Goal: Information Seeking & Learning: Learn about a topic

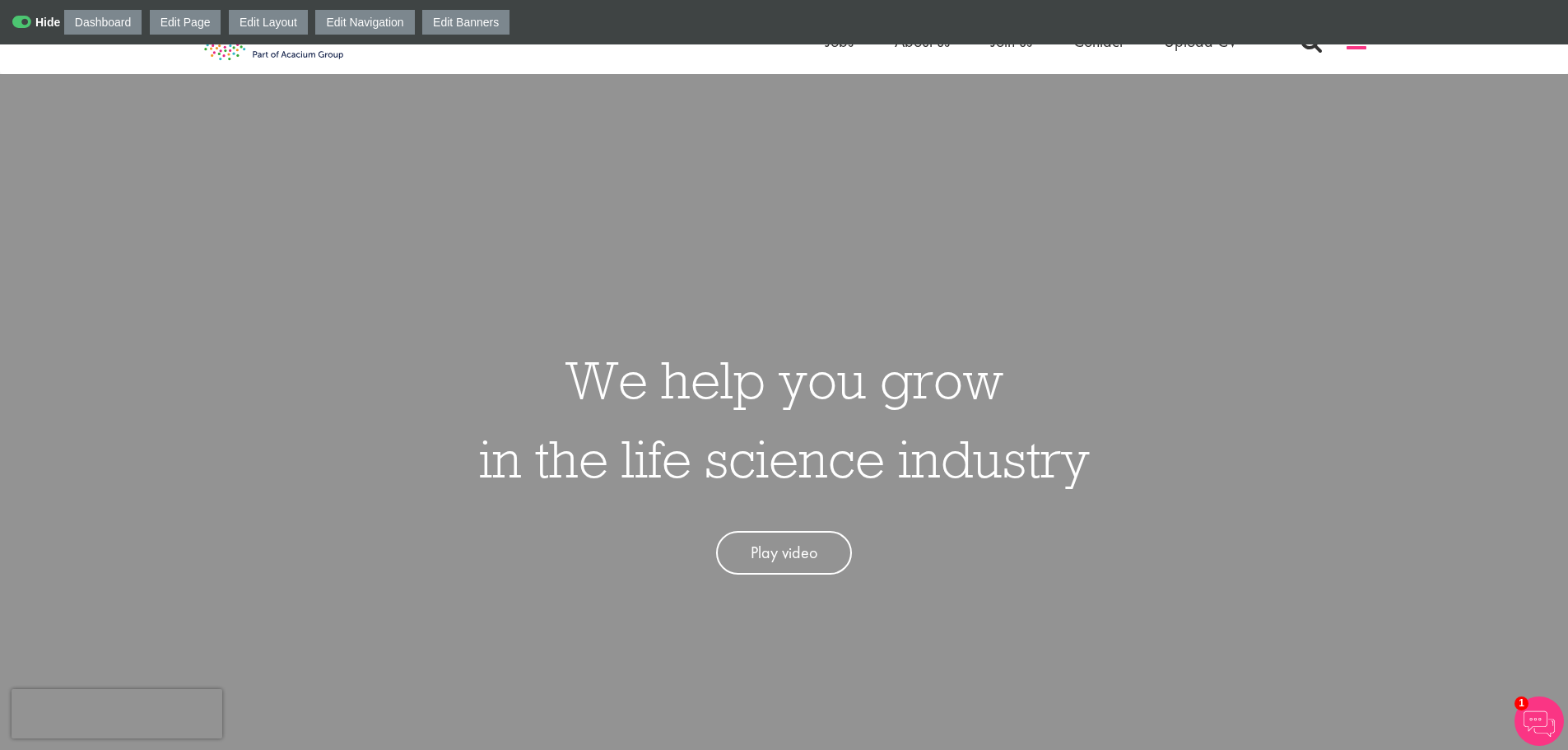
click at [1359, 47] on span at bounding box center [1356, 41] width 25 height 25
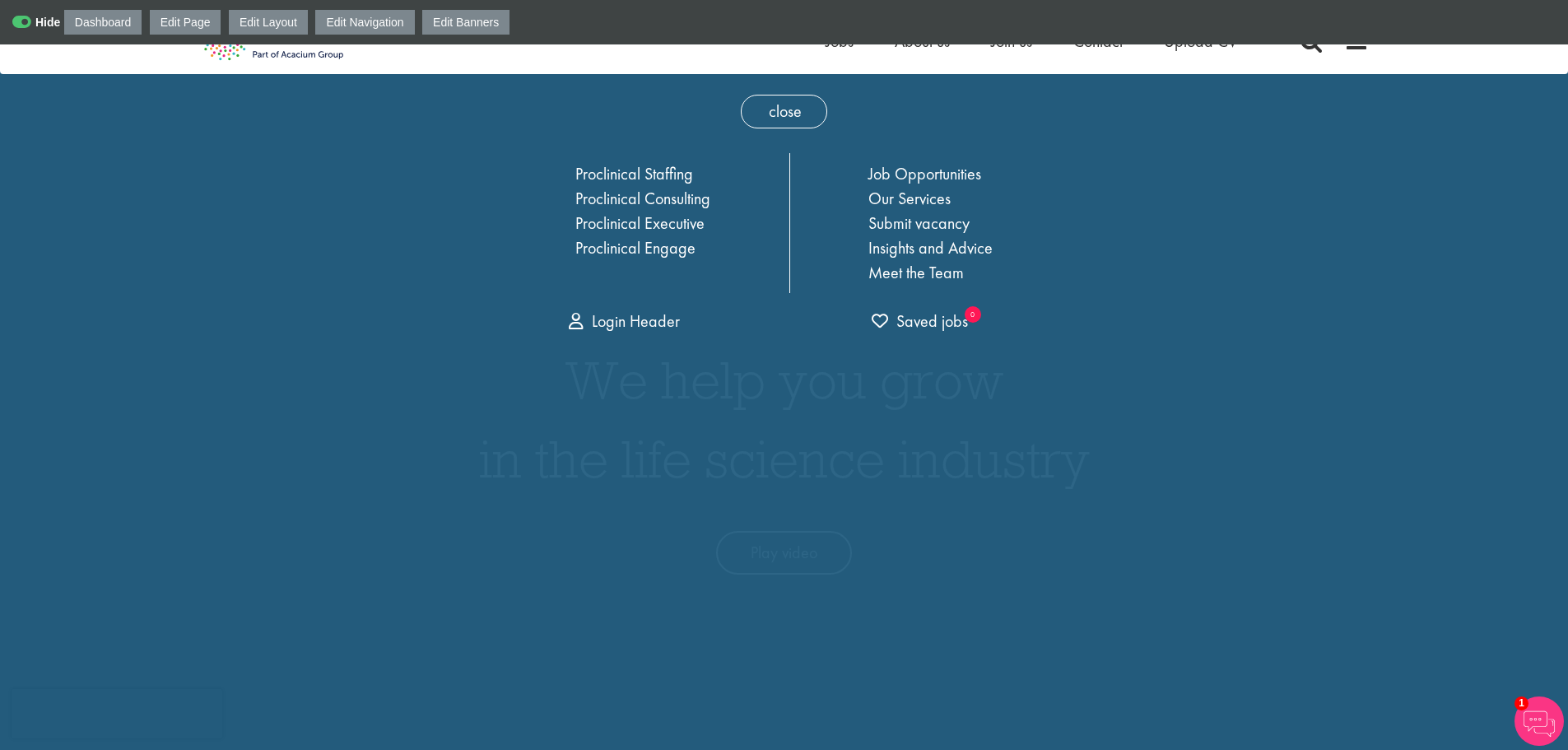
click at [704, 18] on div "Dashboard Edit Page Edit Layout Edit Navigation Edit Banners" at bounding box center [784, 22] width 1568 height 44
click at [33, 19] on icon at bounding box center [36, 22] width 48 height 17
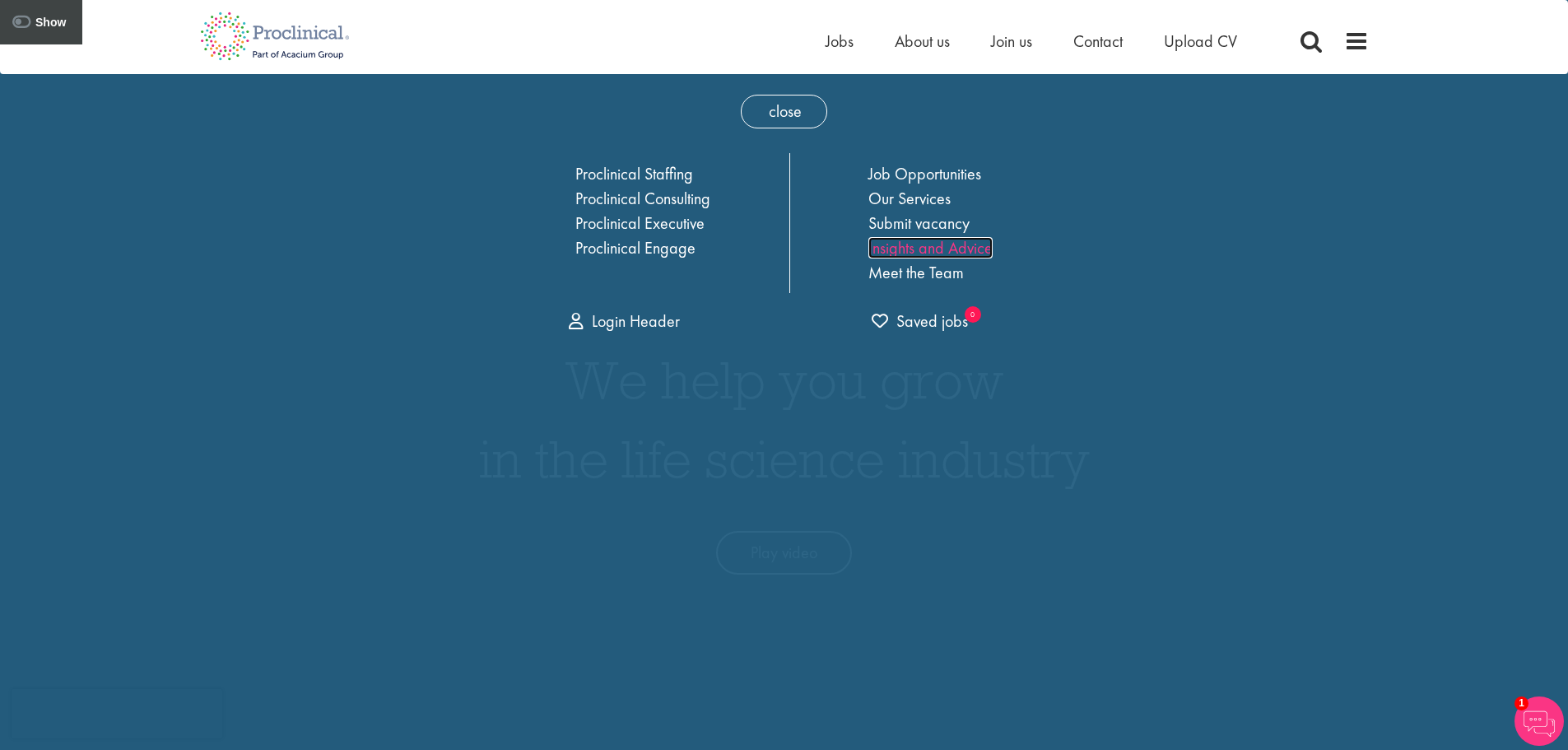
click at [904, 245] on link "Insights and Advice" at bounding box center [930, 248] width 124 height 21
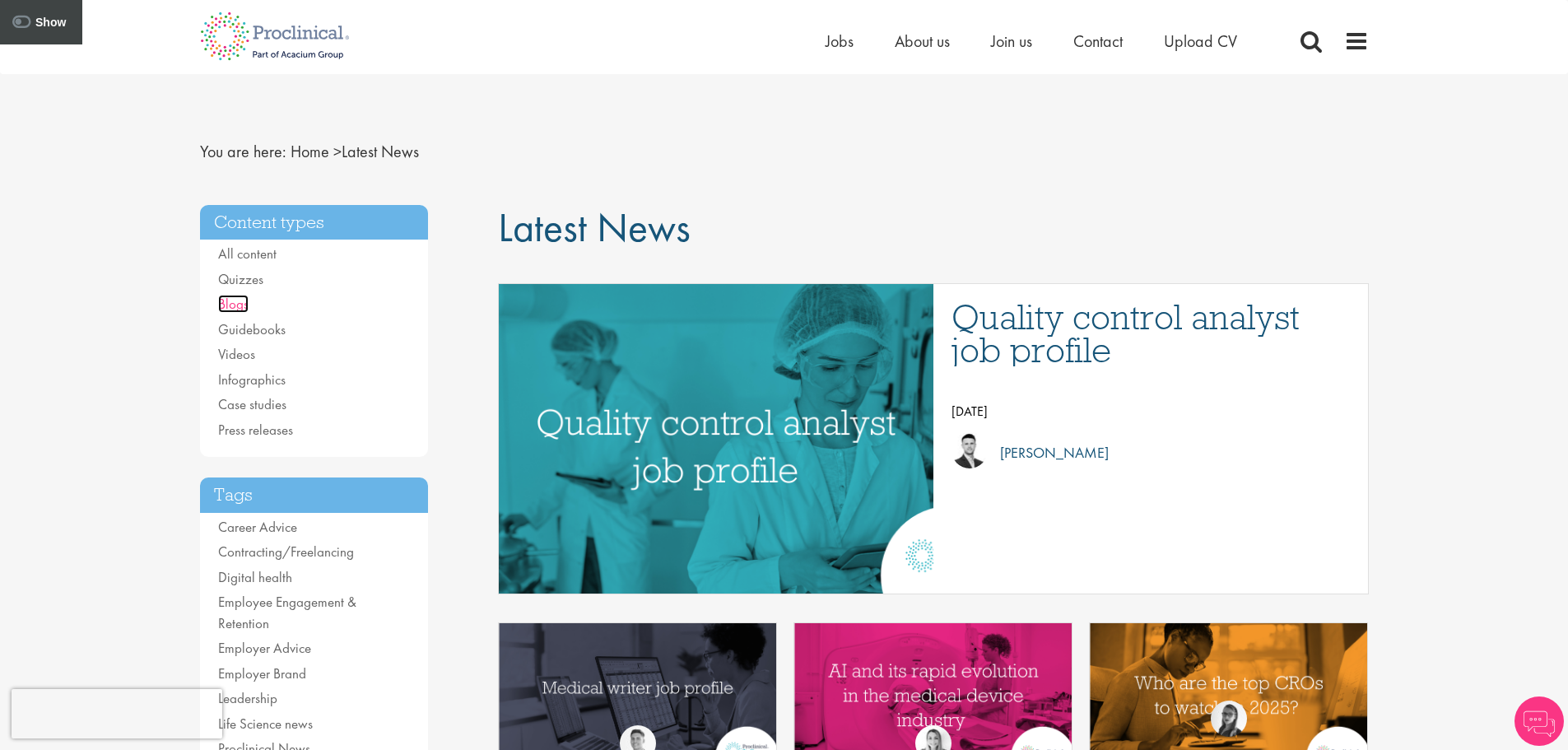
click at [228, 302] on link "Blogs" at bounding box center [233, 304] width 31 height 19
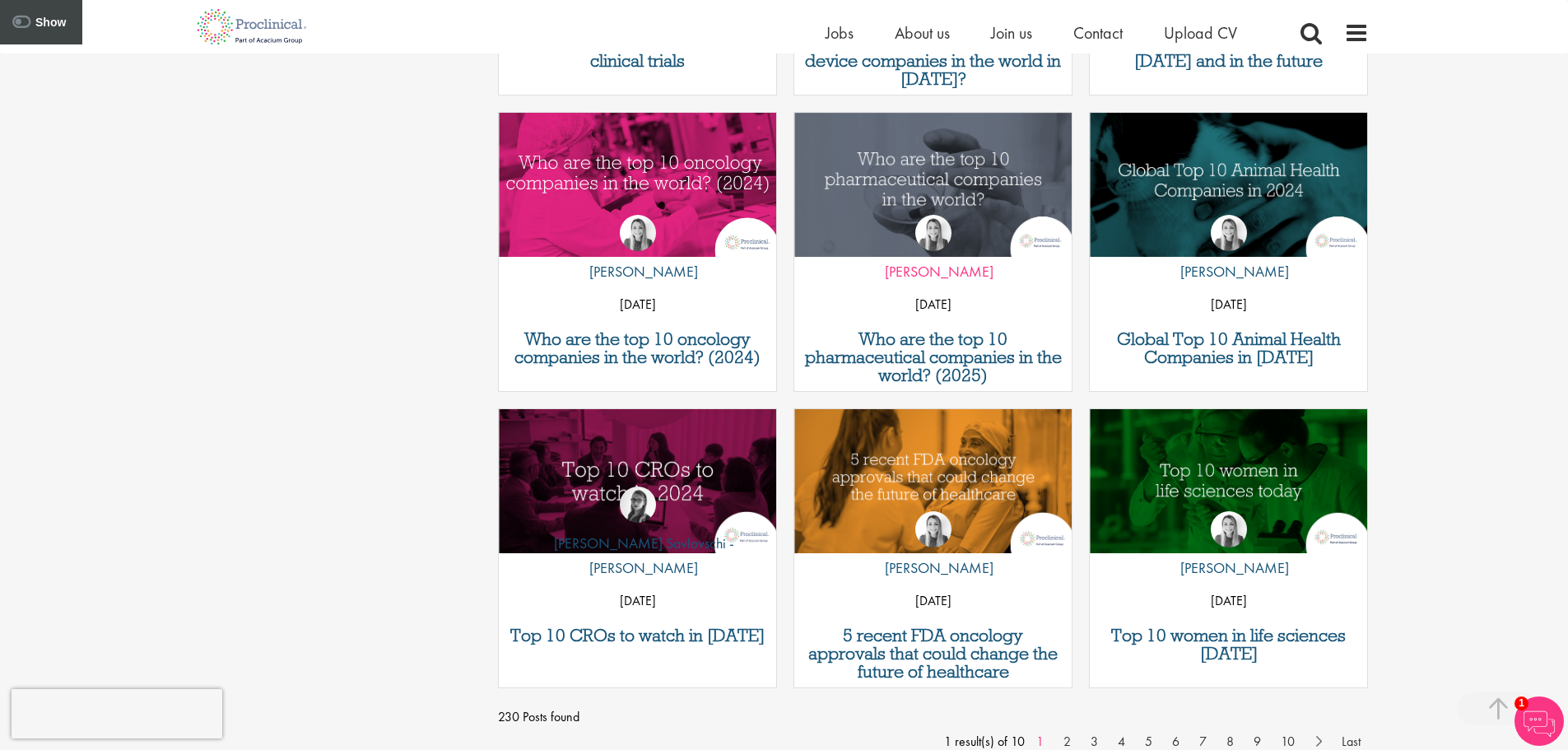
scroll to position [1152, 0]
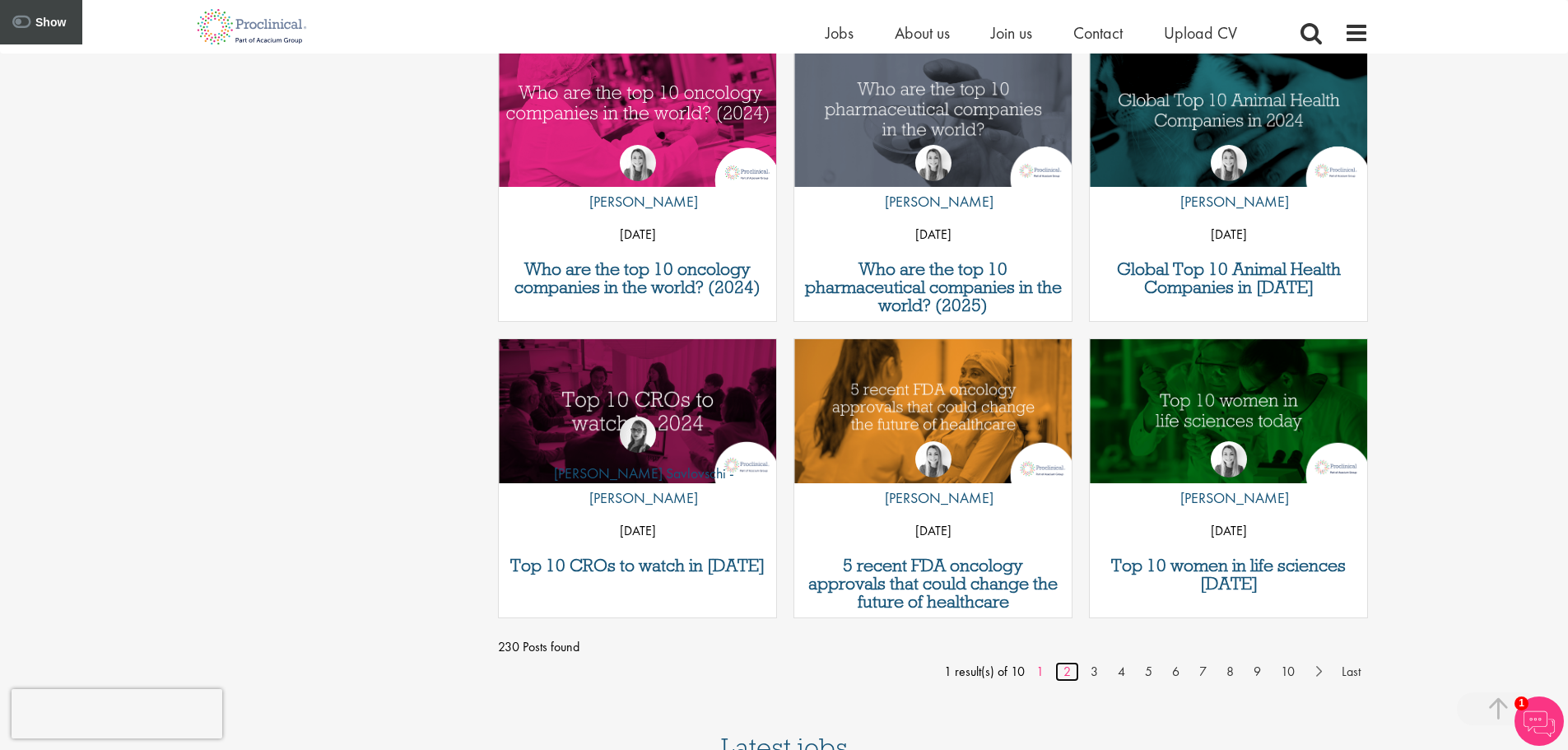
click at [1067, 671] on link "2" at bounding box center [1066, 671] width 24 height 19
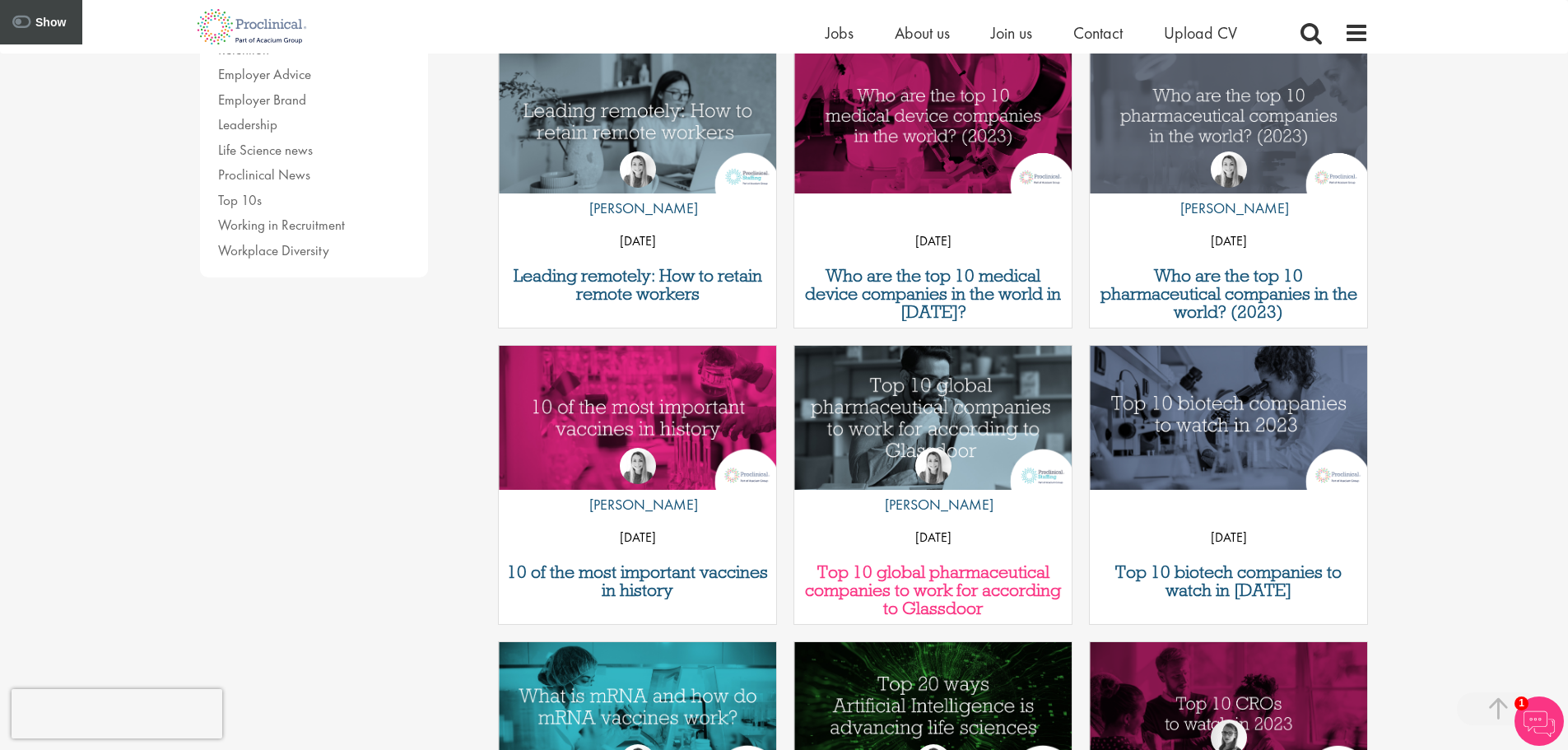
scroll to position [576, 0]
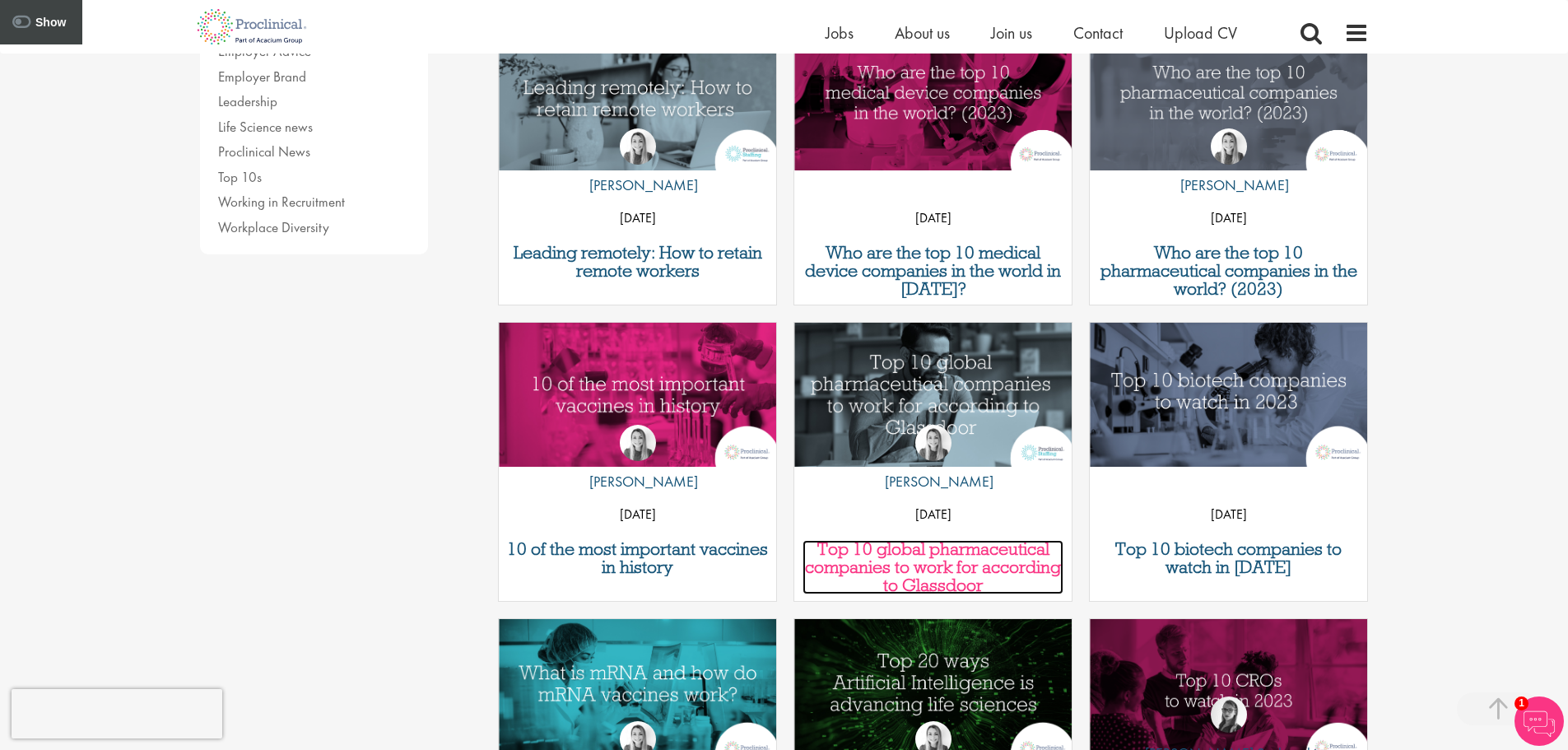
click at [924, 566] on h3 "Top 10 global pharmaceutical companies to work for according to Glassdoor" at bounding box center [933, 567] width 261 height 55
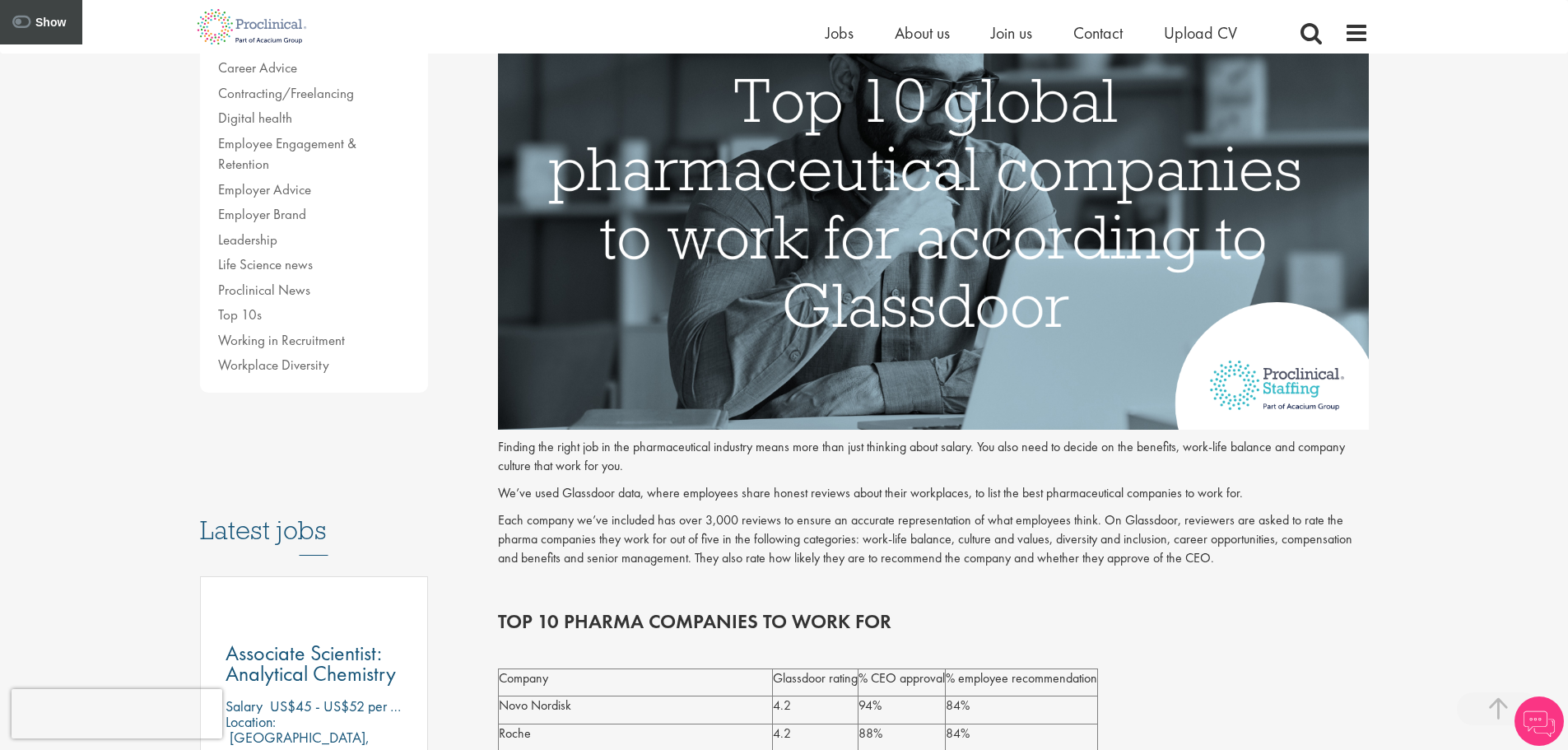
scroll to position [412, 0]
